Goal: Navigation & Orientation: Find specific page/section

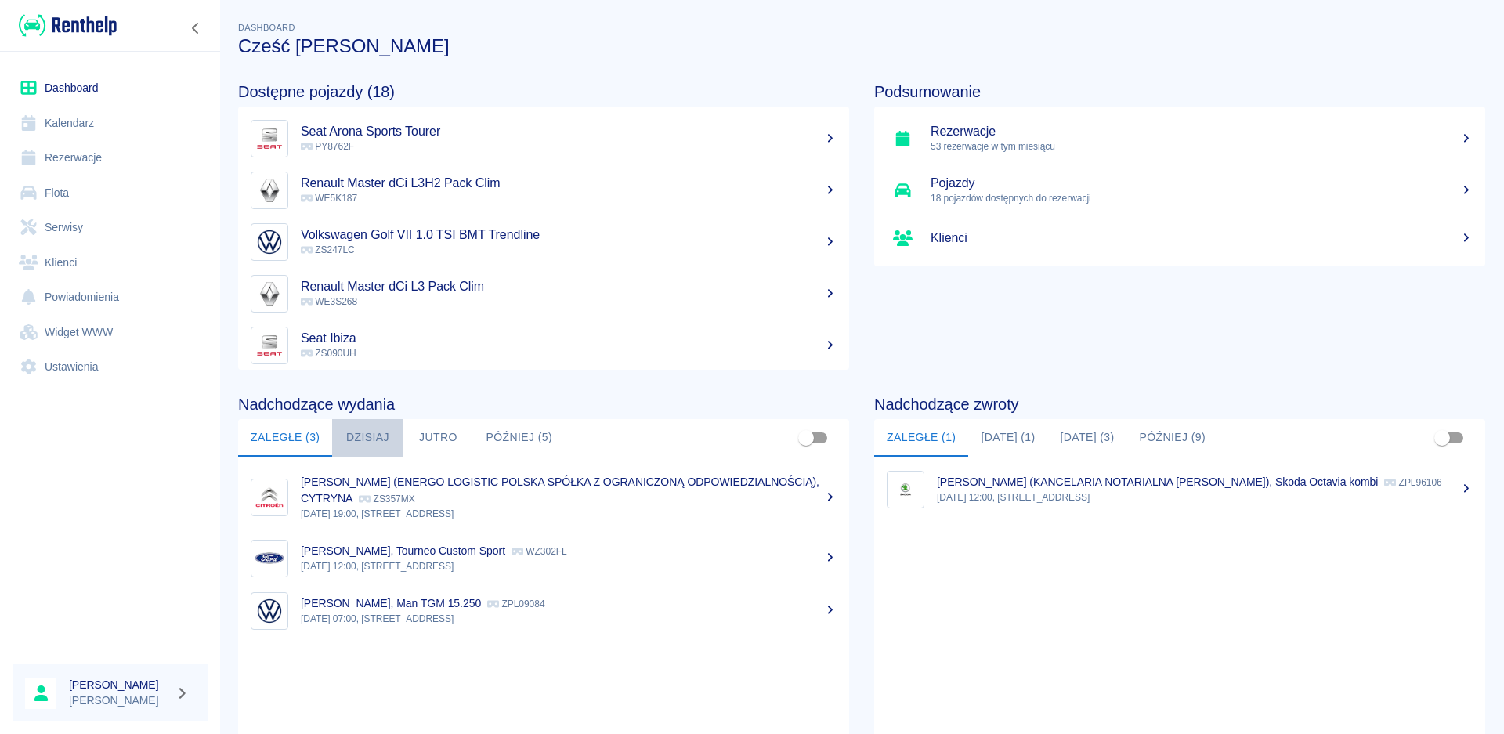
click at [386, 438] on button "Dzisiaj" at bounding box center [367, 438] width 70 height 38
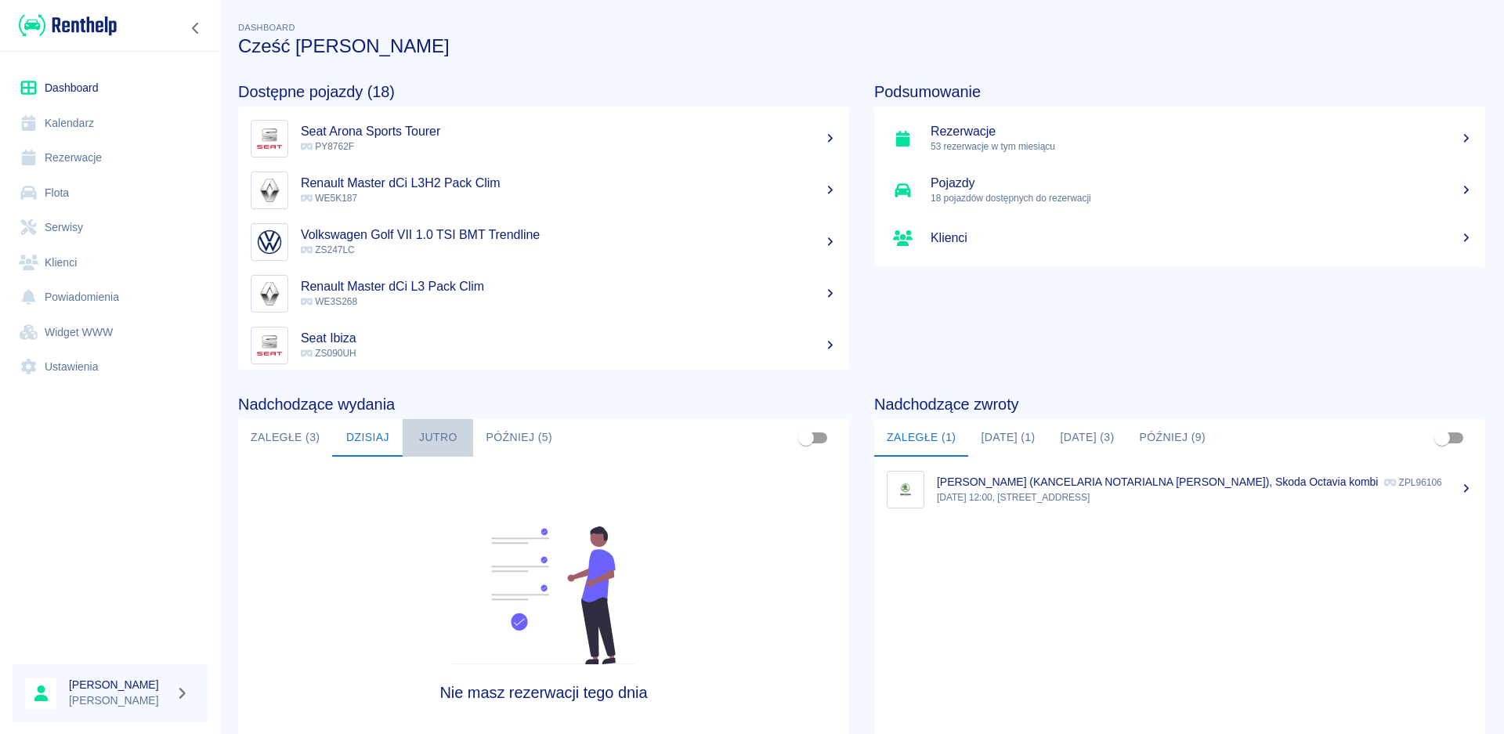
click at [439, 428] on button "Jutro" at bounding box center [438, 438] width 70 height 38
click at [513, 428] on button "Później (5)" at bounding box center [519, 438] width 92 height 38
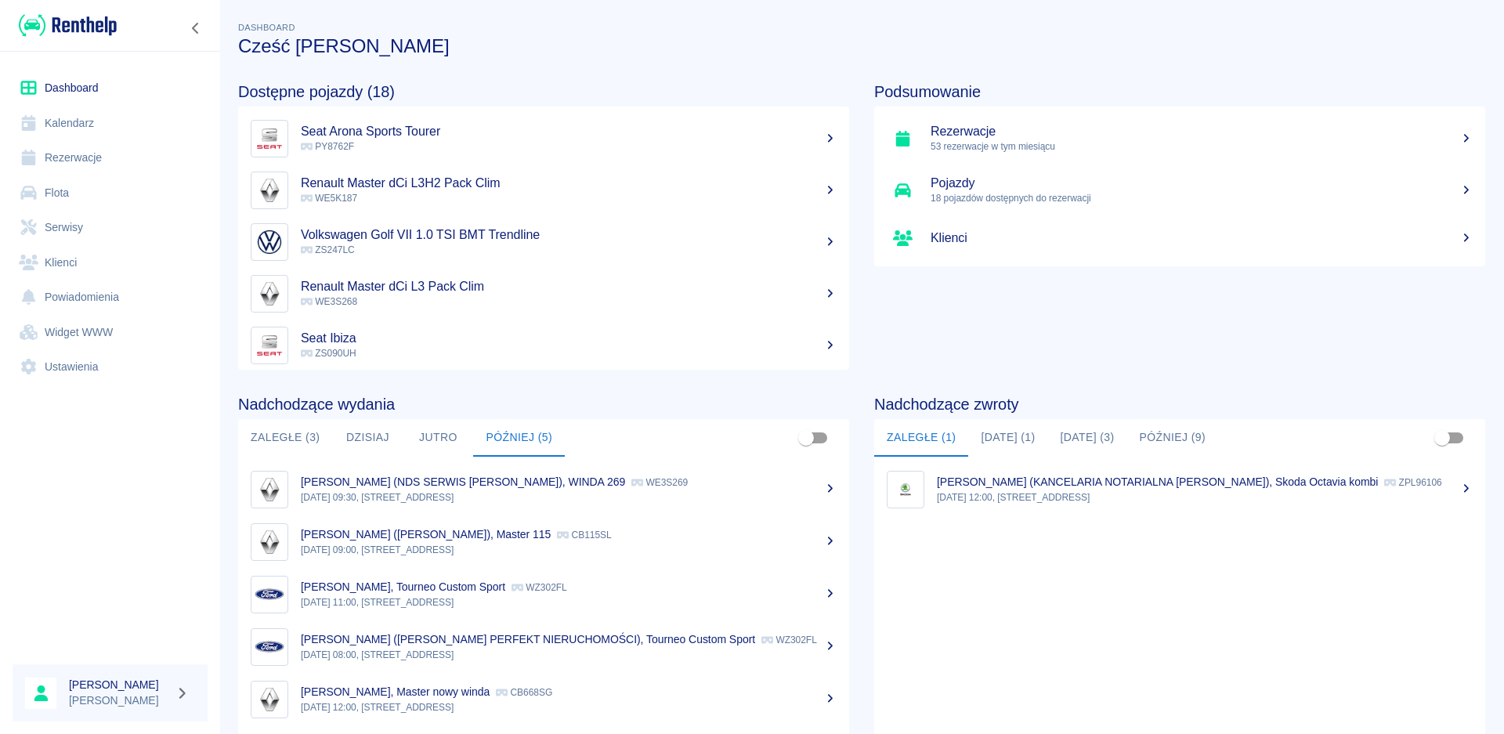
click at [439, 434] on button "Jutro" at bounding box center [438, 438] width 70 height 38
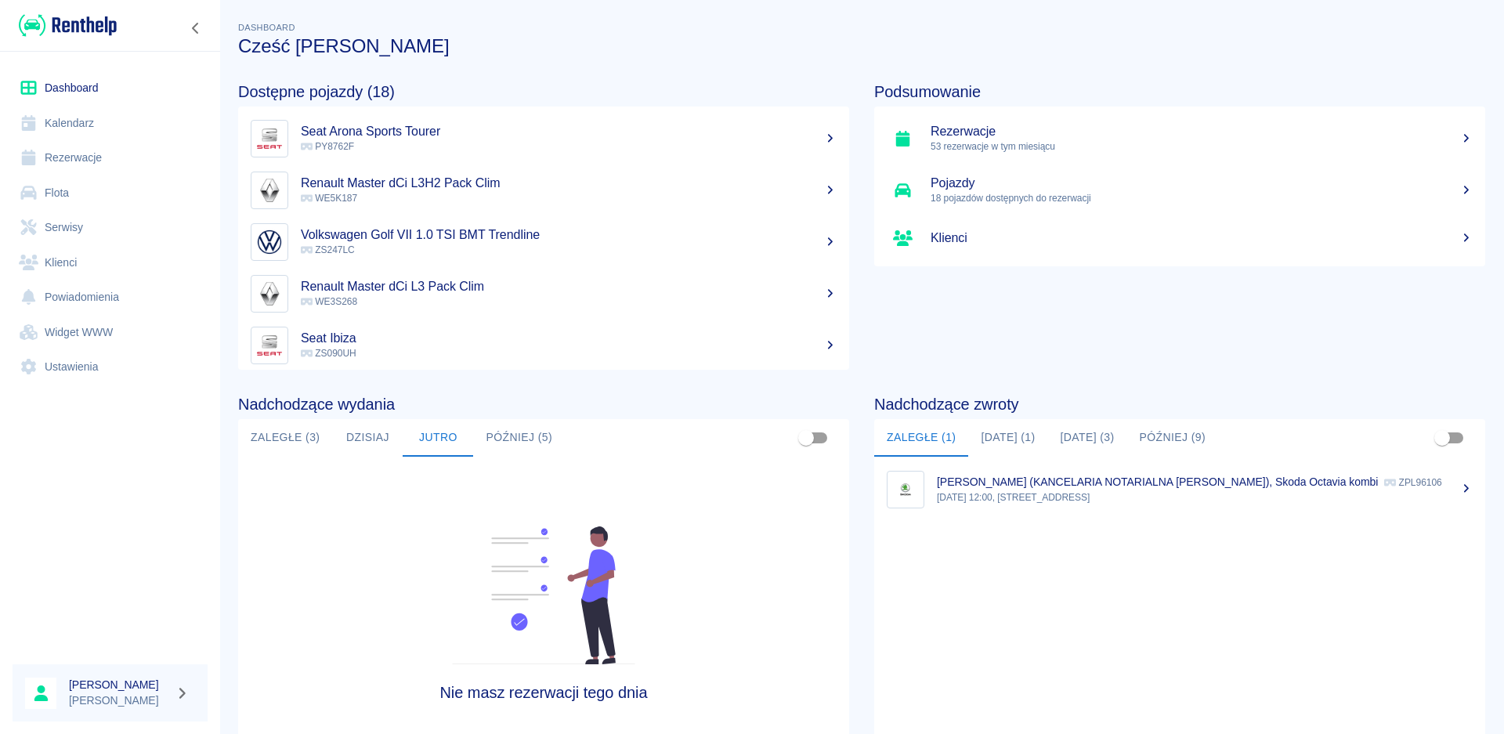
click at [366, 434] on button "Dzisiaj" at bounding box center [367, 438] width 70 height 38
click at [302, 434] on button "Zaległe (3)" at bounding box center [285, 438] width 94 height 38
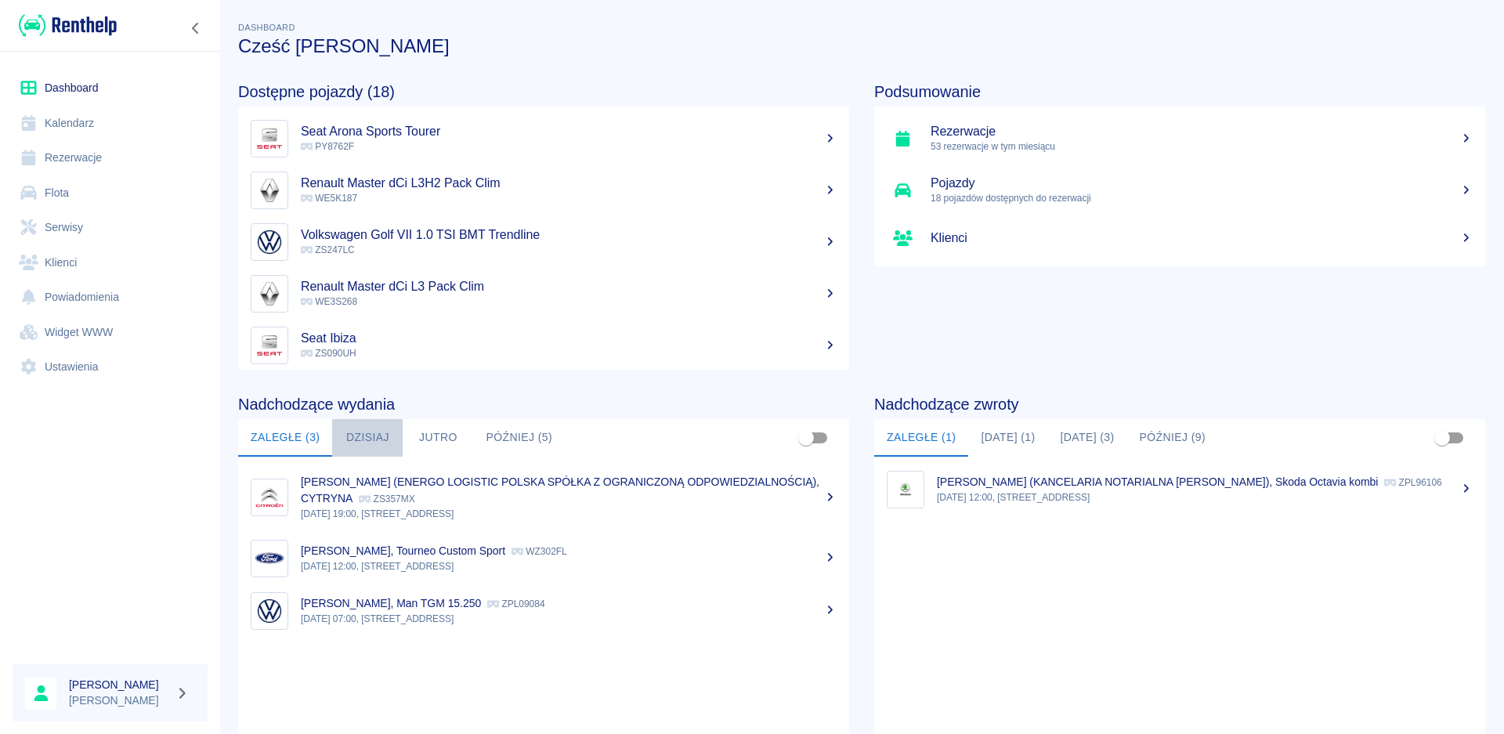
click at [370, 443] on button "Dzisiaj" at bounding box center [367, 438] width 70 height 38
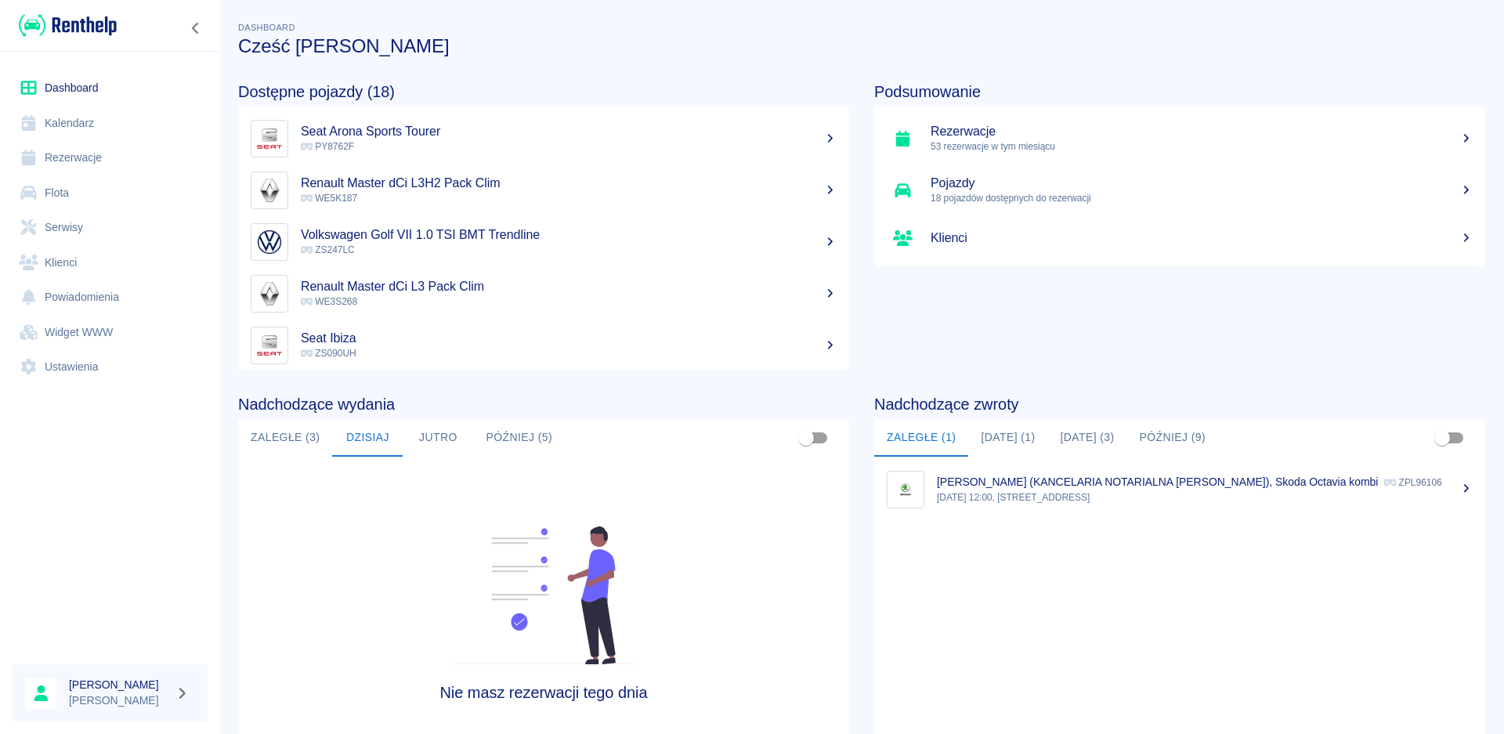
click at [431, 441] on button "Jutro" at bounding box center [438, 438] width 70 height 38
click at [359, 435] on button "Dzisiaj" at bounding box center [367, 438] width 70 height 38
click at [306, 442] on button "Zaległe (3)" at bounding box center [285, 438] width 94 height 38
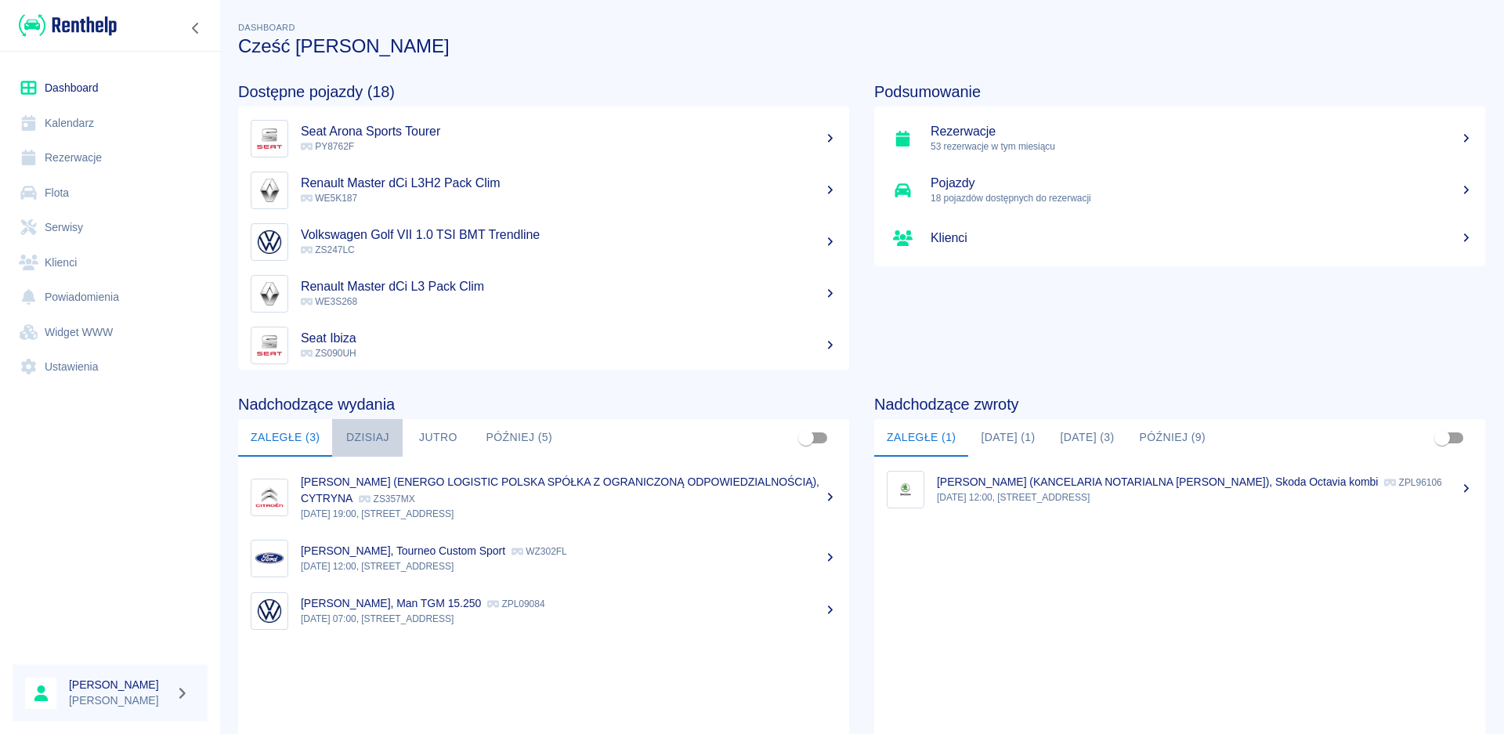
click at [369, 437] on button "Dzisiaj" at bounding box center [367, 438] width 70 height 38
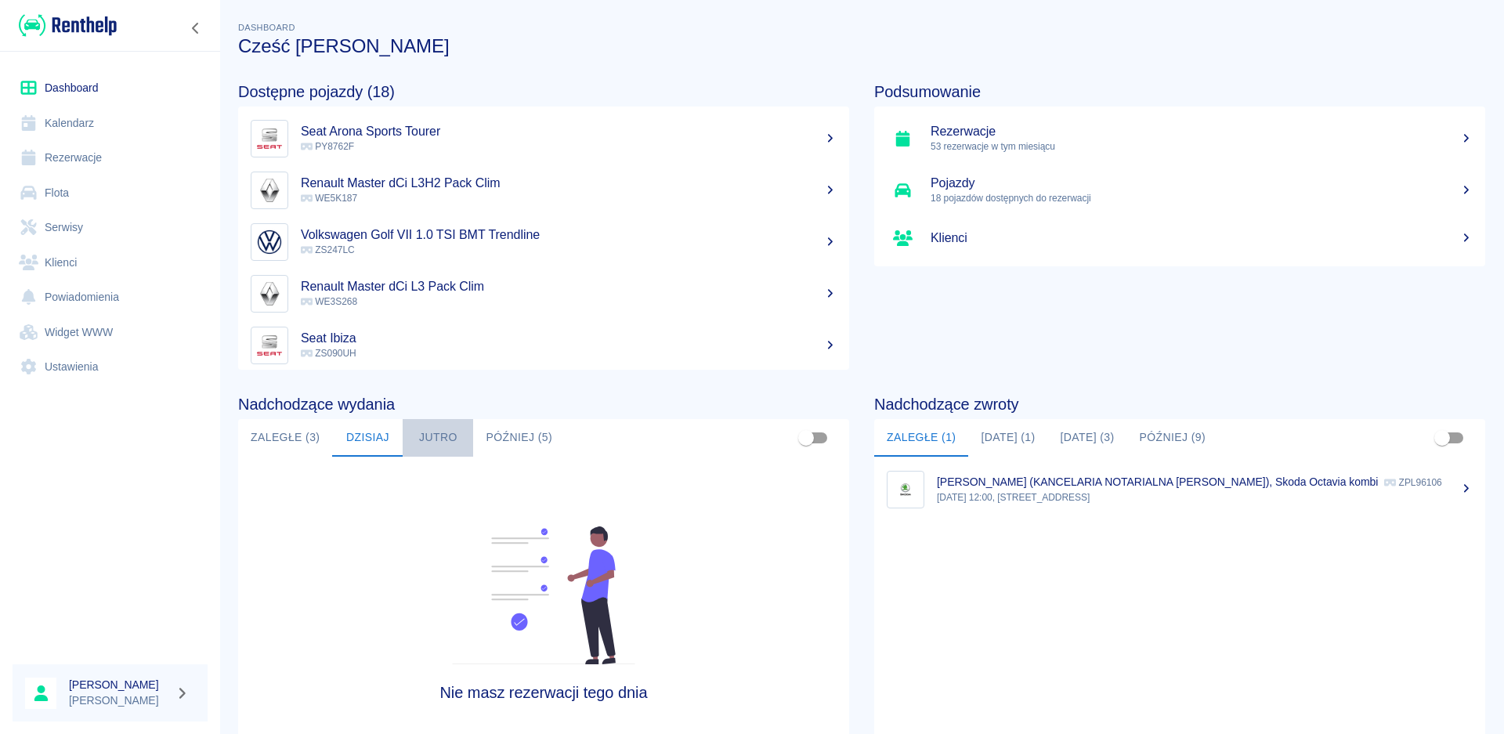
click at [442, 437] on button "Jutro" at bounding box center [438, 438] width 70 height 38
click at [492, 432] on button "Później (5)" at bounding box center [519, 438] width 92 height 38
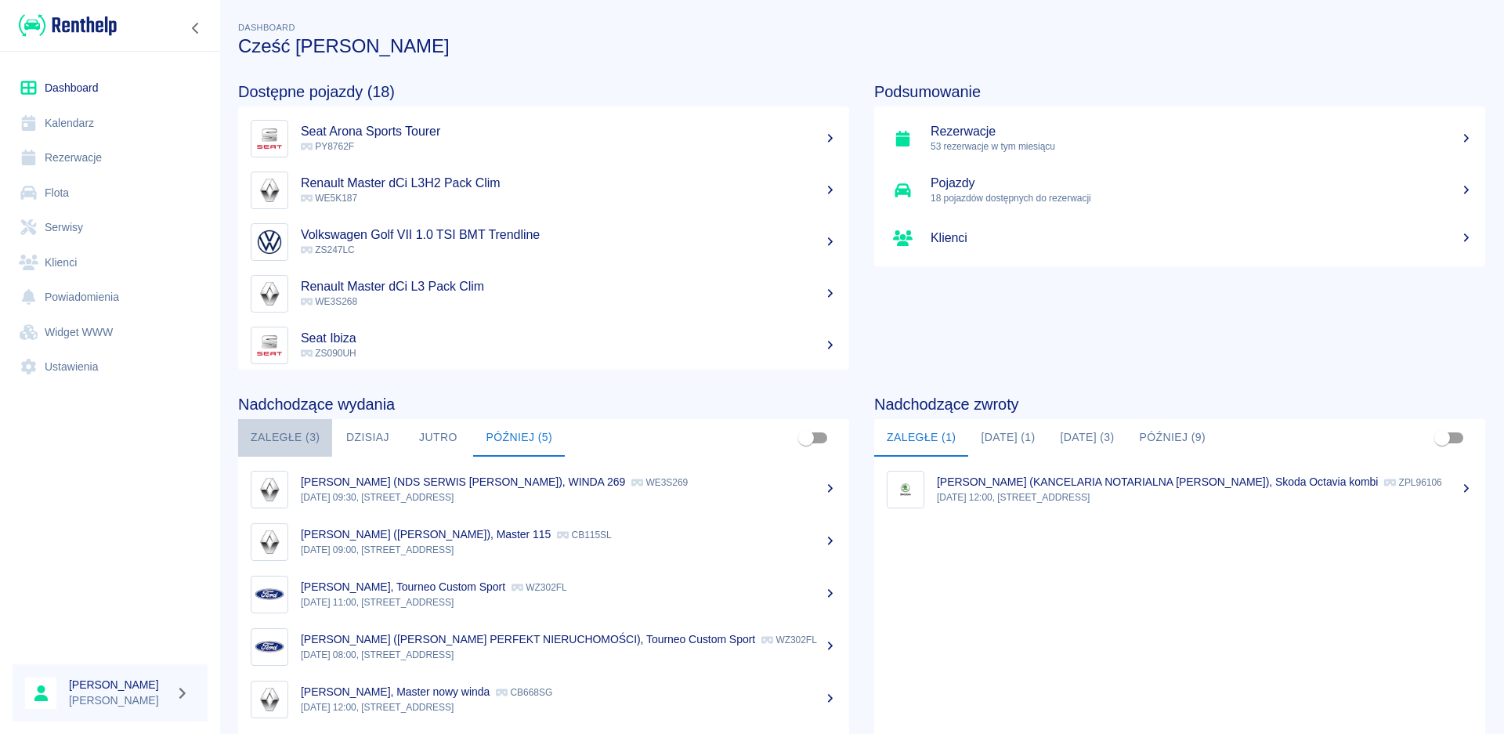
click at [304, 435] on button "Zaległe (3)" at bounding box center [285, 438] width 94 height 38
